Goal: Find specific page/section: Find specific page/section

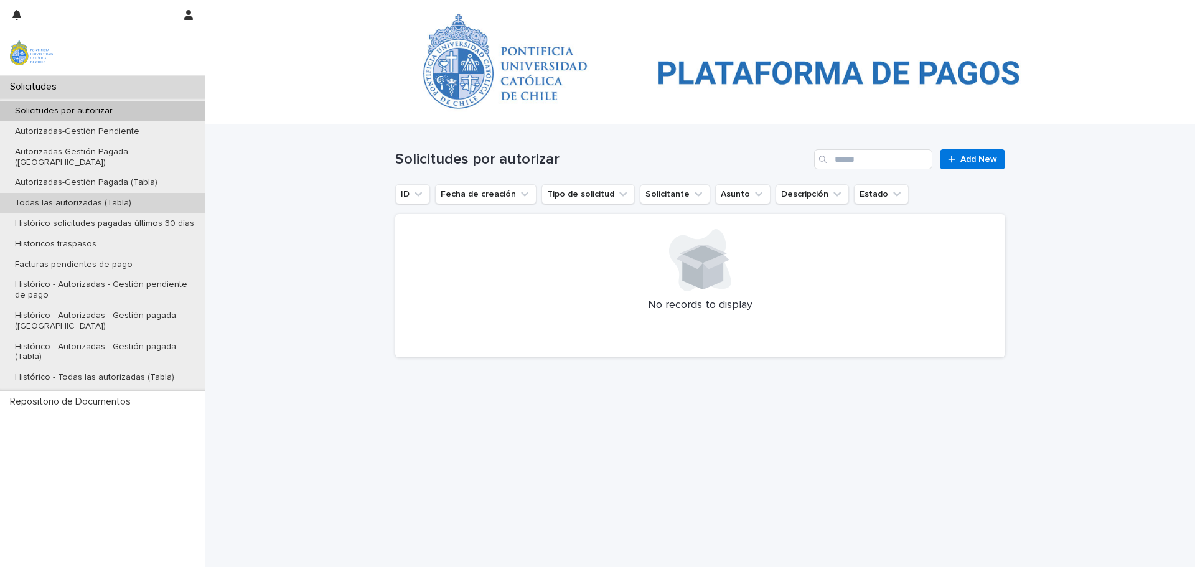
click at [60, 198] on p "Todas las autorizadas (Tabla)" at bounding box center [73, 203] width 136 height 11
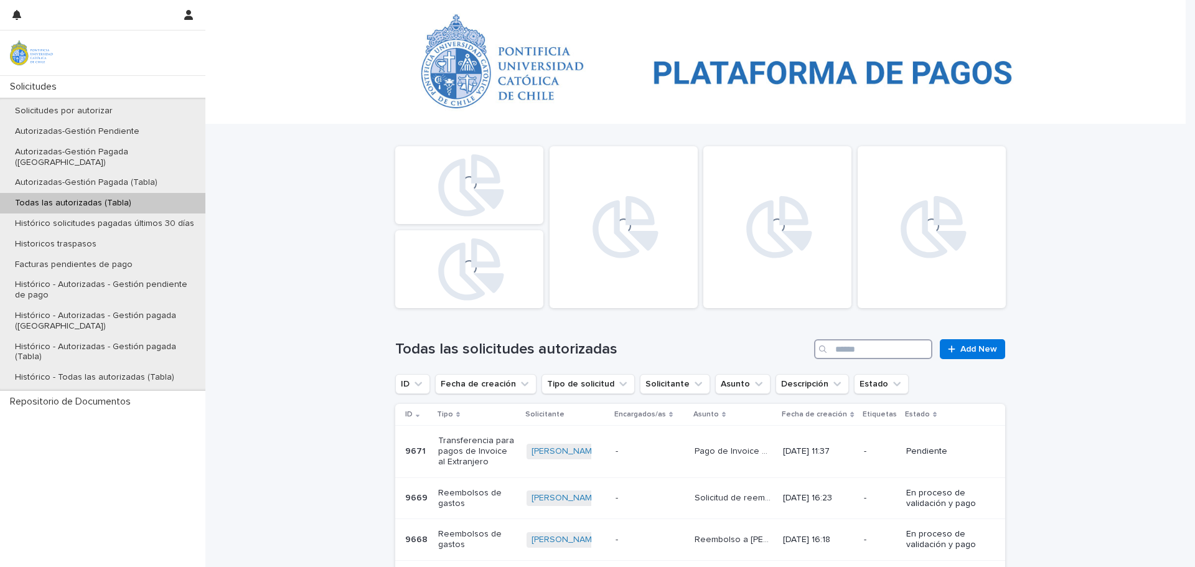
click at [895, 347] on input "Search" at bounding box center [873, 349] width 118 height 20
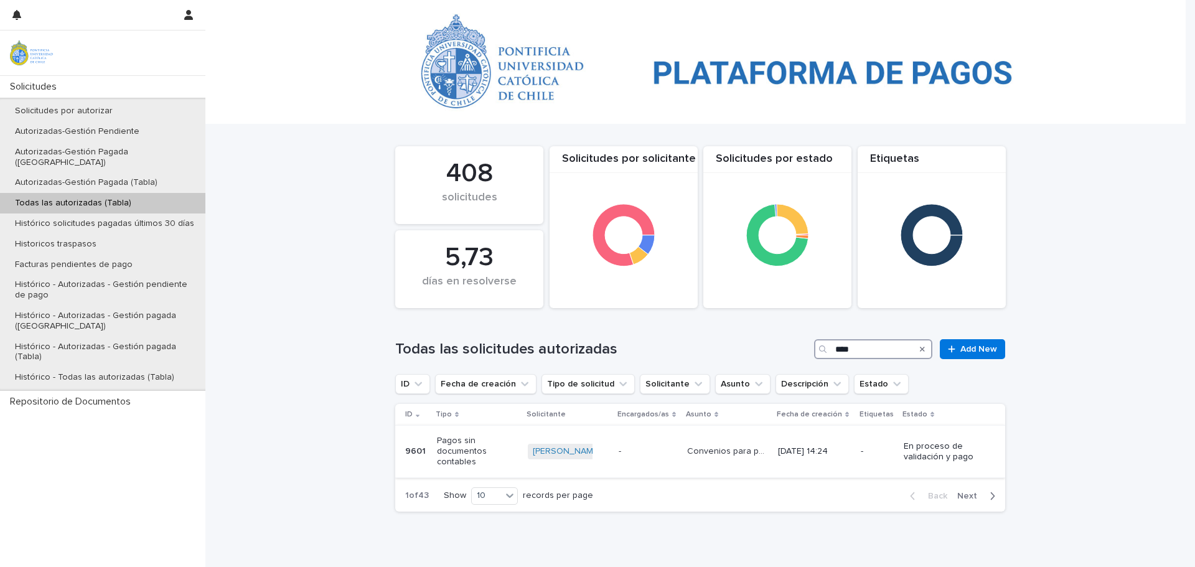
type input "****"
click at [408, 452] on p "9601" at bounding box center [416, 450] width 23 height 13
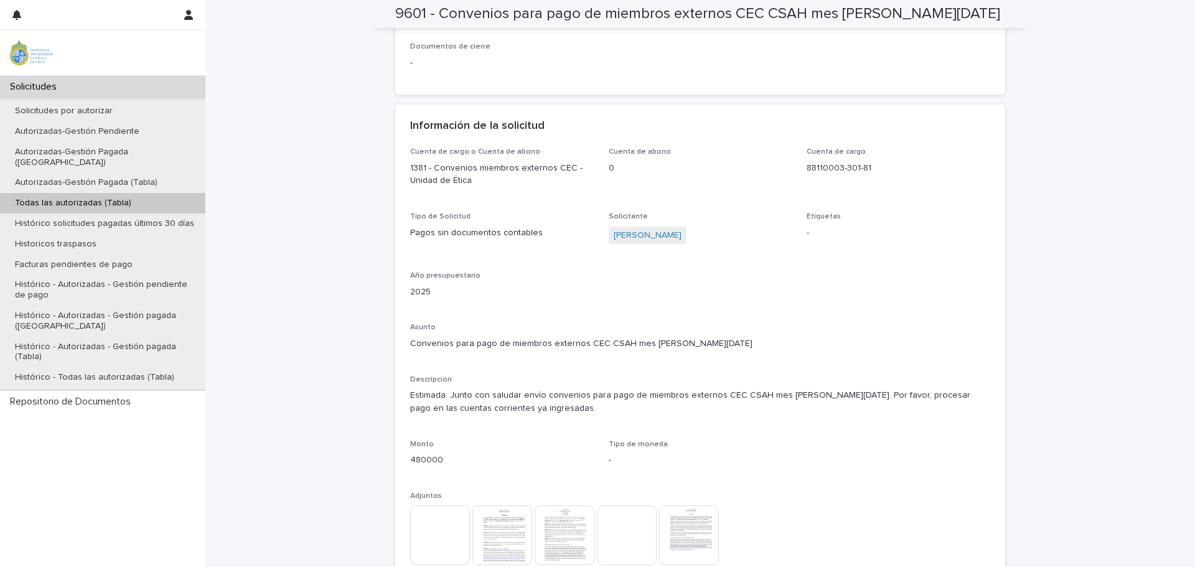
scroll to position [934, 0]
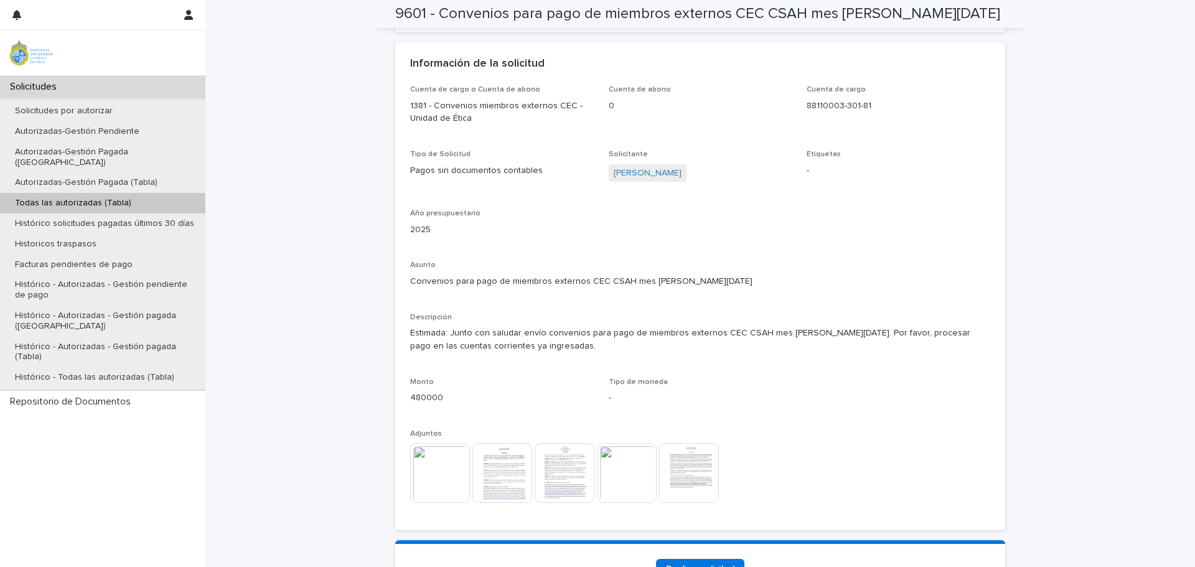
click at [686, 469] on img at bounding box center [689, 473] width 60 height 60
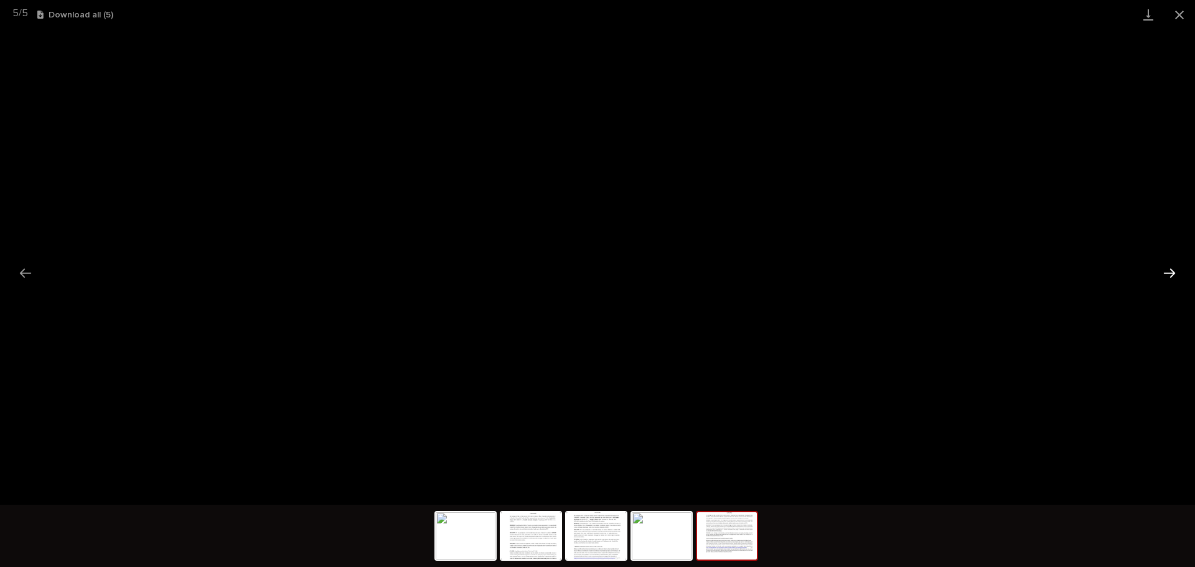
click at [1169, 275] on button "Next slide" at bounding box center [1170, 273] width 26 height 24
click at [1182, 17] on button "Close gallery" at bounding box center [1179, 14] width 31 height 29
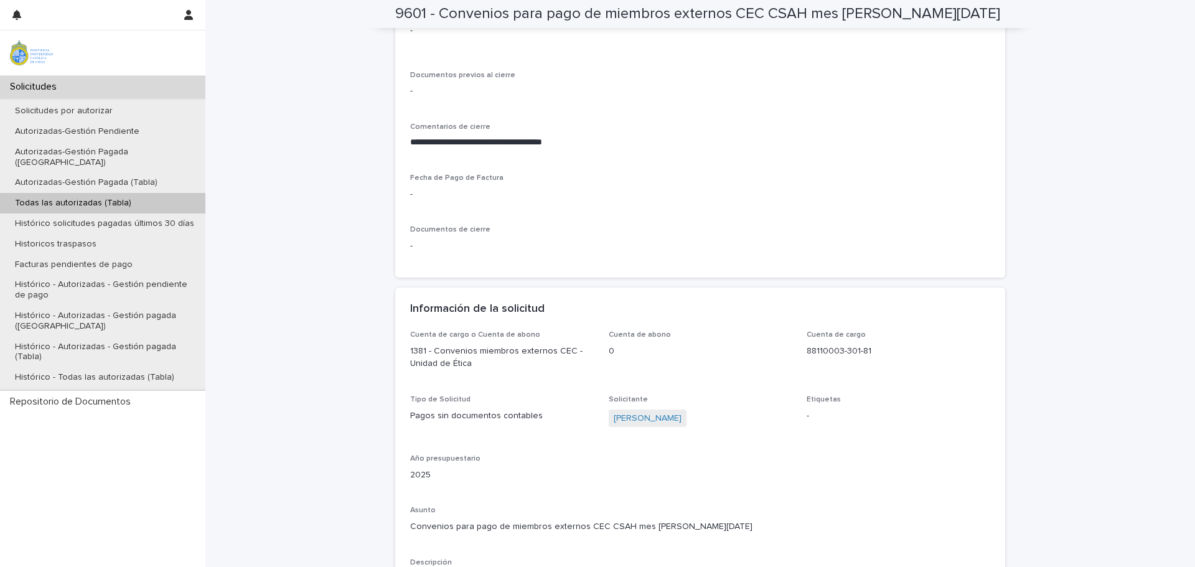
scroll to position [685, 0]
click at [51, 198] on p "Todas las autorizadas (Tabla)" at bounding box center [73, 203] width 136 height 11
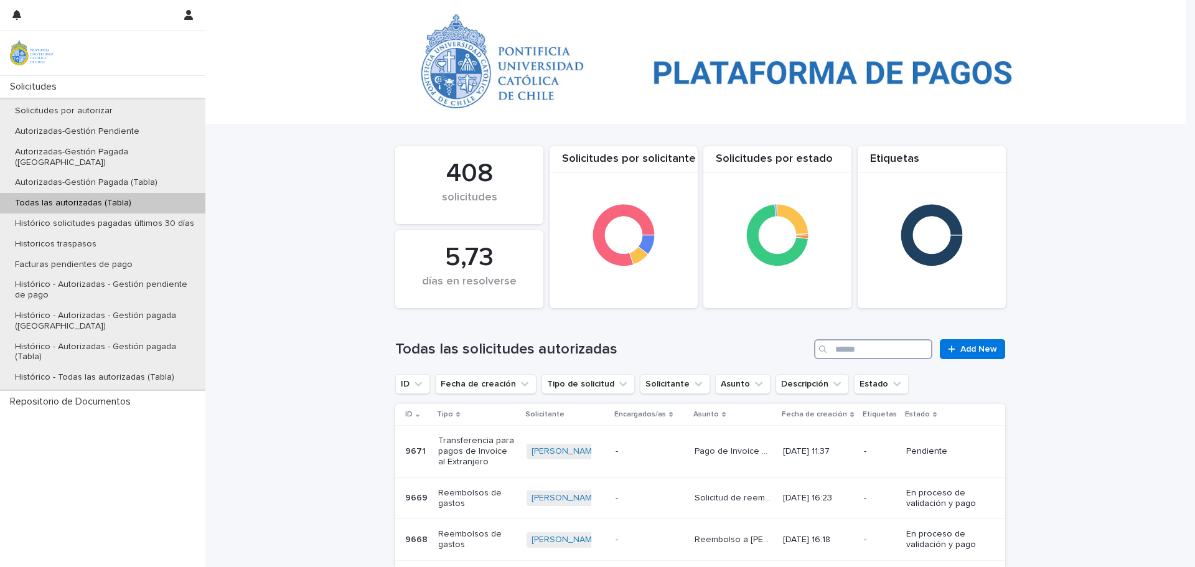
click at [865, 353] on input "Search" at bounding box center [873, 349] width 118 height 20
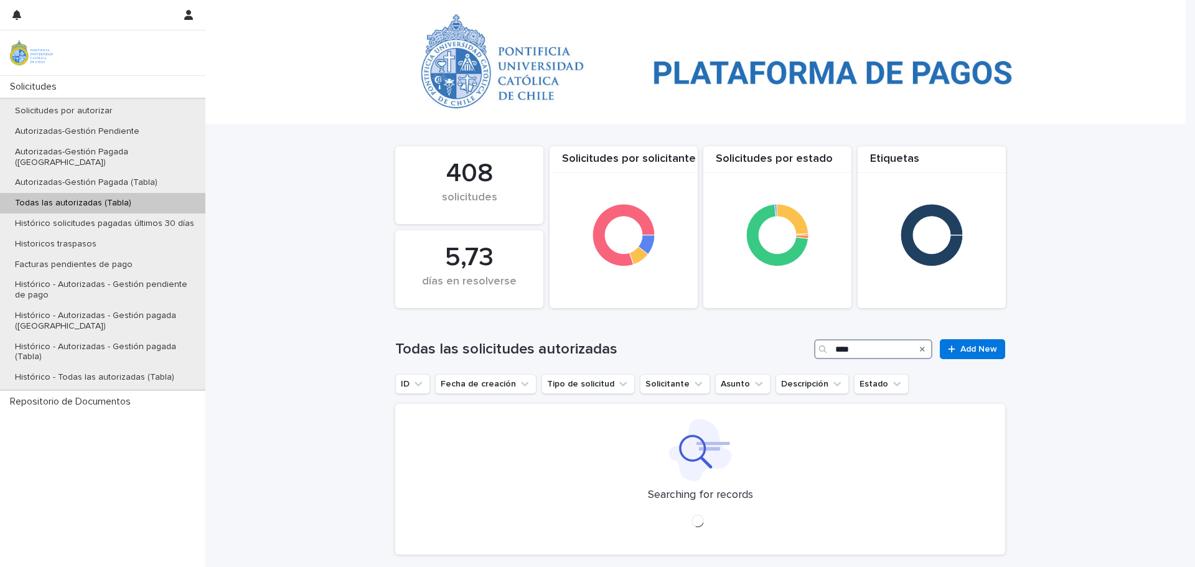
type input "****"
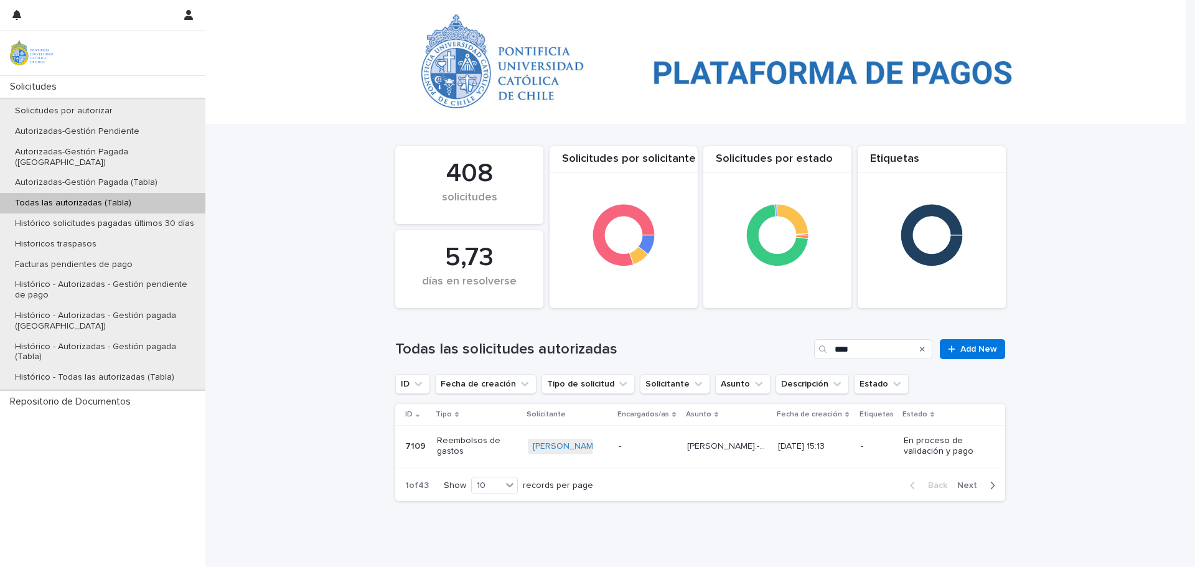
click at [408, 445] on p "7109" at bounding box center [416, 445] width 23 height 13
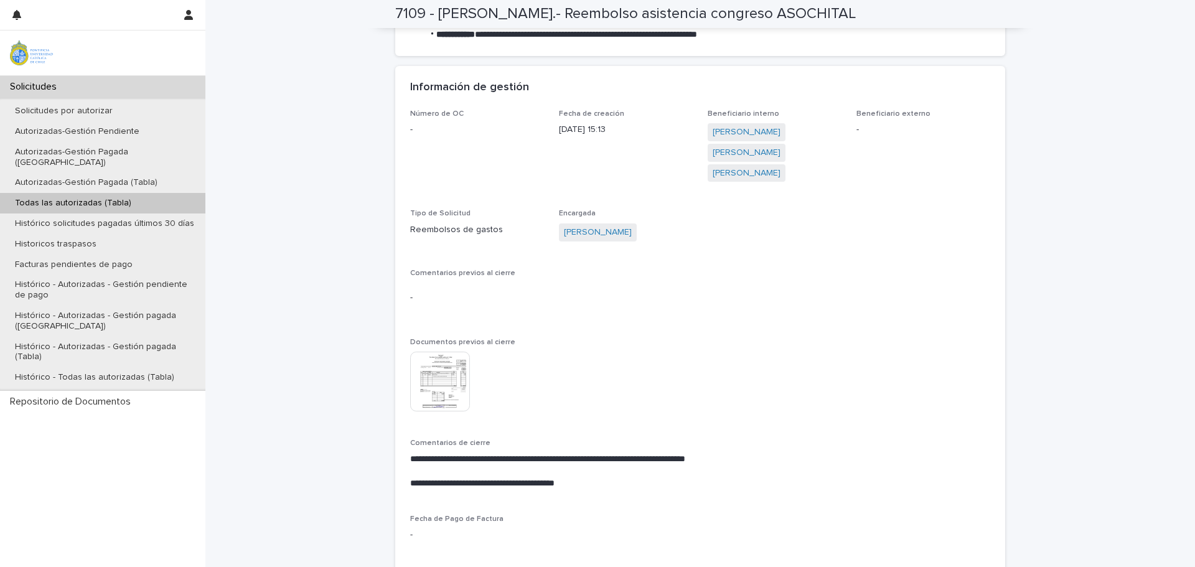
scroll to position [410, 0]
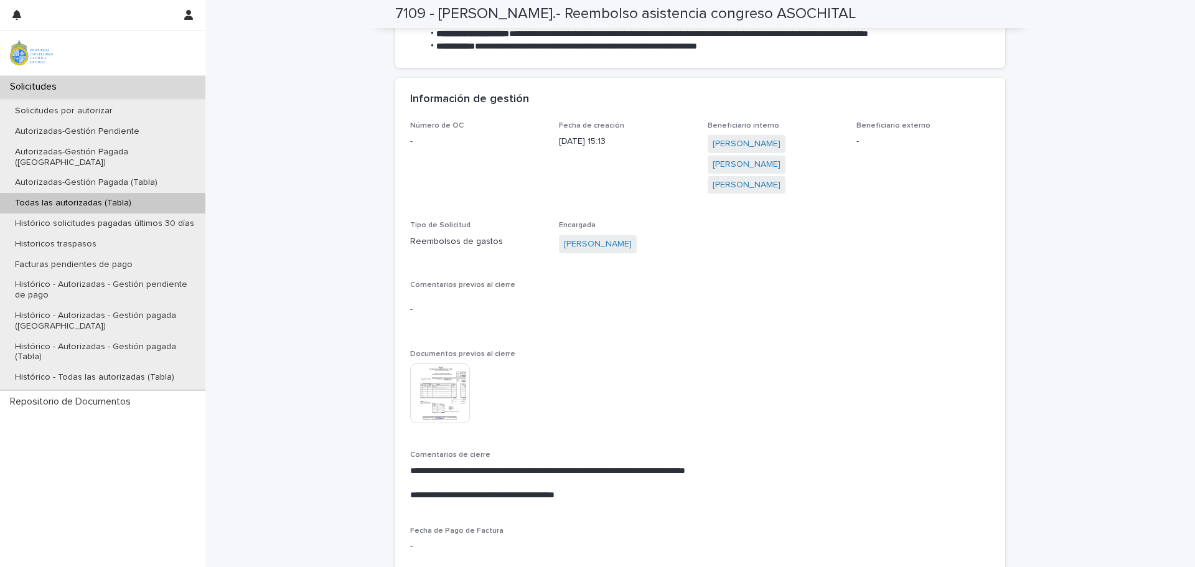
click at [441, 393] on img at bounding box center [440, 394] width 60 height 60
